Goal: Obtain resource: Download file/media

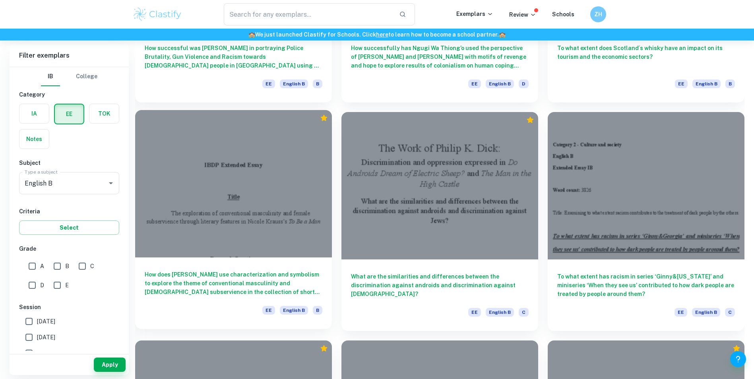
scroll to position [676, 0]
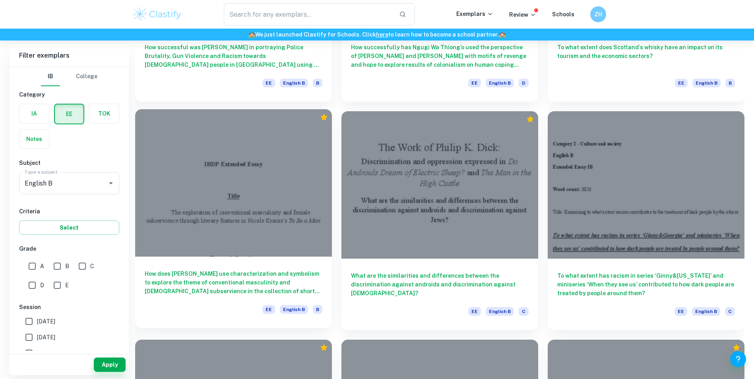
click at [248, 223] on div at bounding box center [233, 183] width 197 height 148
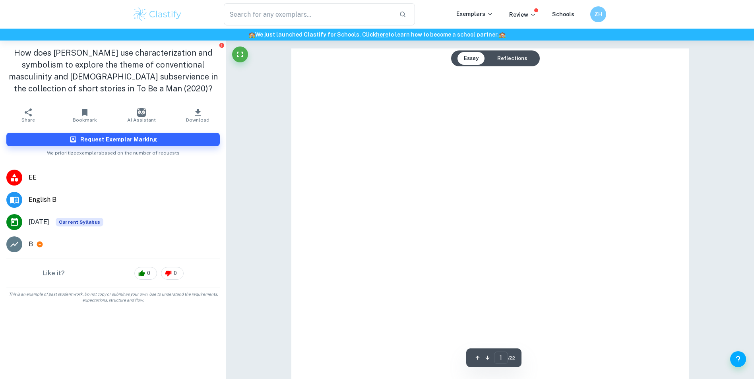
click at [199, 115] on icon "button" at bounding box center [198, 113] width 10 height 10
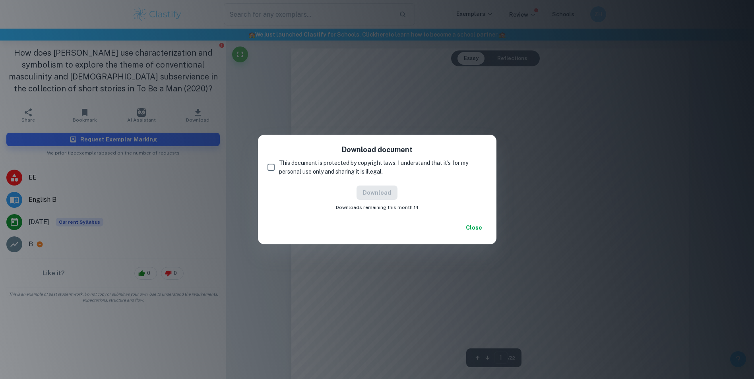
click at [263, 168] on input "This document is protected by copyright laws. I understand that it's for my per…" at bounding box center [271, 167] width 16 height 16
checkbox input "true"
click at [385, 195] on button "Download" at bounding box center [377, 193] width 41 height 14
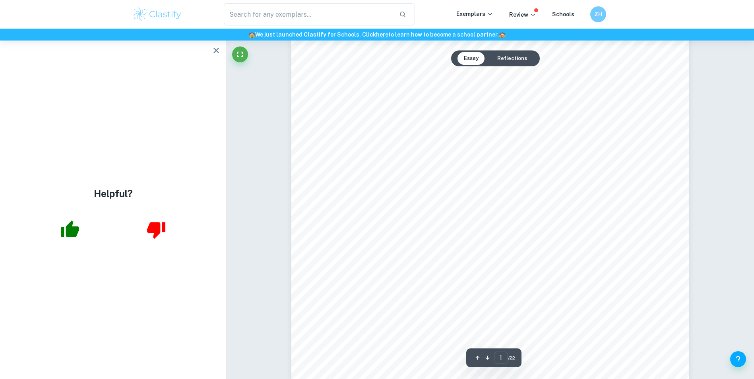
scroll to position [119, 0]
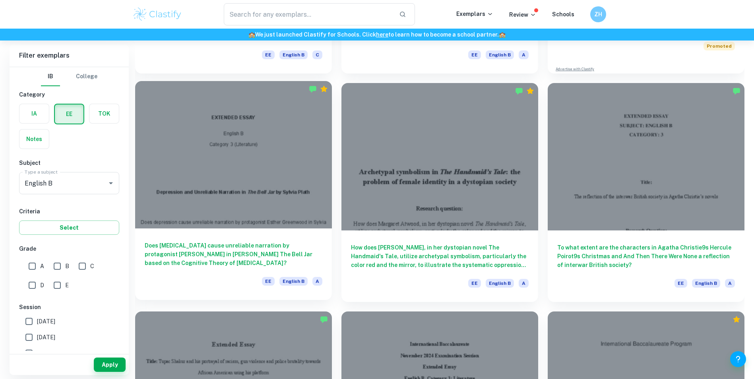
scroll to position [239, 0]
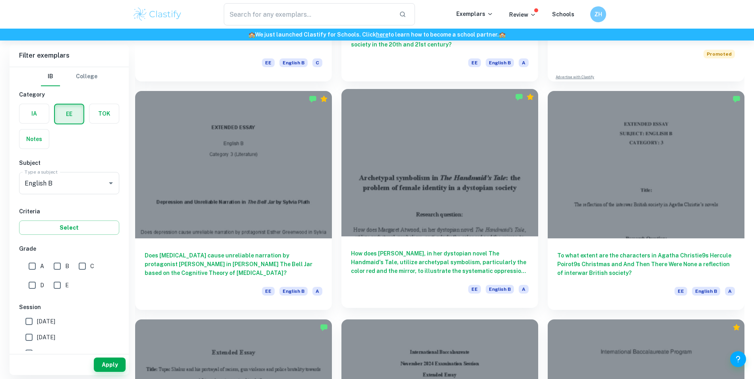
click at [511, 161] on div at bounding box center [440, 163] width 197 height 148
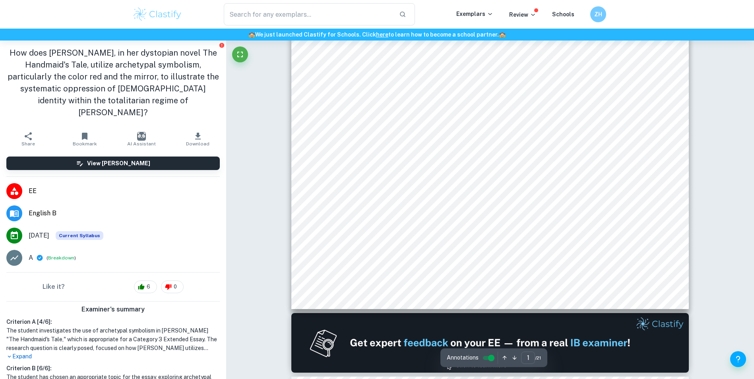
scroll to position [199, 0]
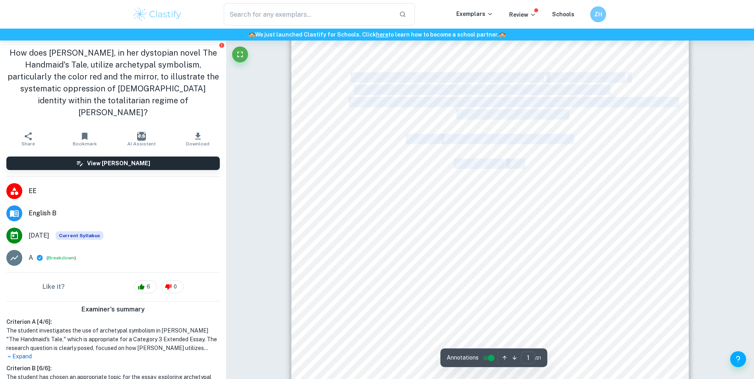
drag, startPoint x: 531, startPoint y: 110, endPoint x: 352, endPoint y: 78, distance: 181.5
click at [352, 78] on div "Archetypal symbolism in The Handmaid9s Tale : the problem of [DEMOGRAPHIC_DATA]…" at bounding box center [491, 131] width 398 height 562
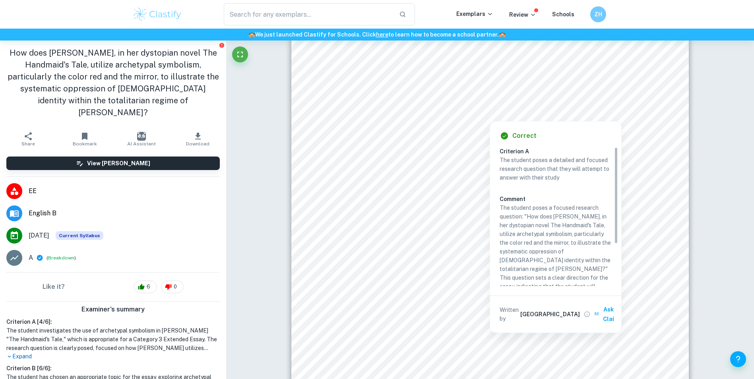
drag, startPoint x: 612, startPoint y: 89, endPoint x: 504, endPoint y: 154, distance: 125.4
click at [371, 149] on div "Archetypal symbolism in The Handmaid9s Tale : the problem of [DEMOGRAPHIC_DATA]…" at bounding box center [491, 131] width 398 height 562
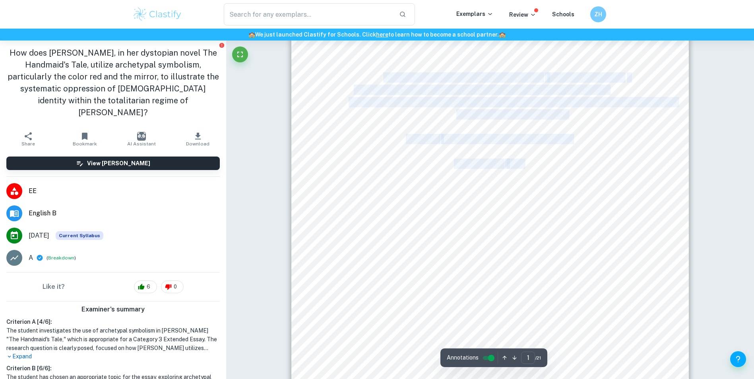
drag, startPoint x: 548, startPoint y: 160, endPoint x: 384, endPoint y: 80, distance: 182.5
click at [384, 80] on div "Archetypal symbolism in The Handmaid9s Tale : the problem of [DEMOGRAPHIC_DATA]…" at bounding box center [491, 131] width 398 height 562
drag, startPoint x: 384, startPoint y: 80, endPoint x: 370, endPoint y: 146, distance: 67.1
click at [324, 162] on div "Archetypal symbolism in The Handmaid9s Tale : the problem of [DEMOGRAPHIC_DATA]…" at bounding box center [491, 131] width 398 height 562
click at [562, 122] on div "Archetypal symbolism in The Handmaid9s Tale : the problem of [DEMOGRAPHIC_DATA]…" at bounding box center [491, 131] width 398 height 562
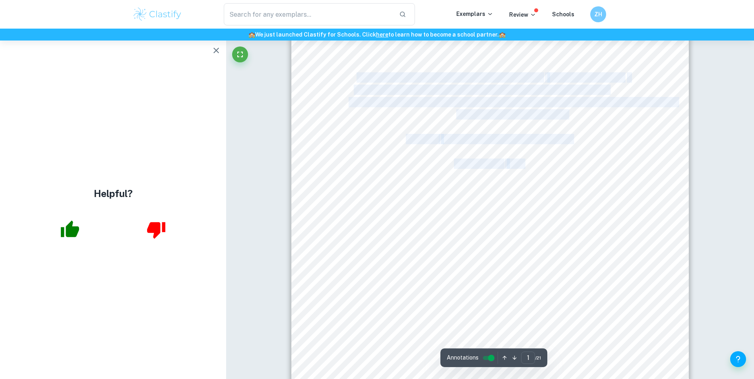
drag, startPoint x: 470, startPoint y: 103, endPoint x: 356, endPoint y: 74, distance: 117.7
click at [356, 74] on div "Archetypal symbolism in The Handmaid9s Tale : the problem of [DEMOGRAPHIC_DATA]…" at bounding box center [491, 131] width 398 height 562
click at [348, 116] on div "Archetypal symbolism in The Handmaid9s Tale : the problem of [DEMOGRAPHIC_DATA]…" at bounding box center [491, 131] width 398 height 562
drag, startPoint x: 347, startPoint y: 72, endPoint x: 353, endPoint y: 77, distance: 7.7
click at [353, 77] on div "Archetypal symbolism in The Handmaid9s Tale : the problem of [DEMOGRAPHIC_DATA]…" at bounding box center [491, 131] width 398 height 562
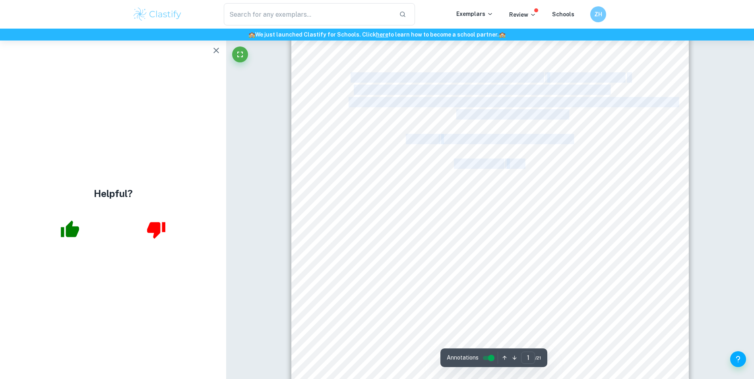
copy div "How does [PERSON_NAME], in her dystopian novel The Handmaid's Tale , utilize ar…"
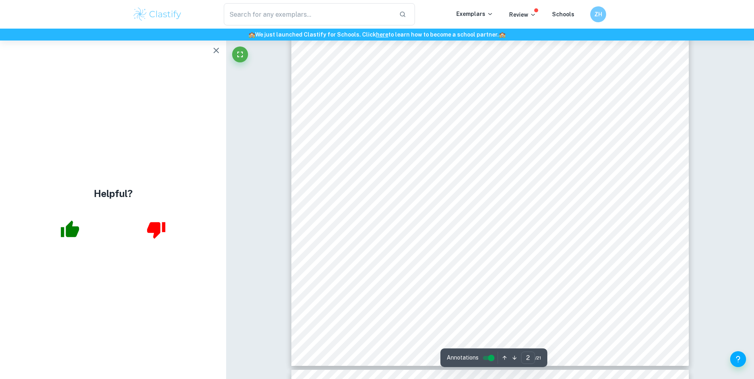
scroll to position [915, 0]
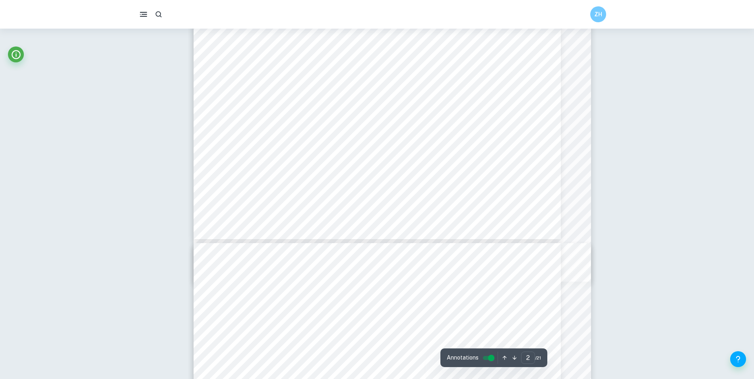
type input "7"
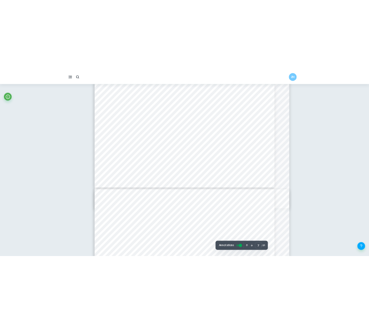
scroll to position [3212, 0]
